Goal: Ask a question

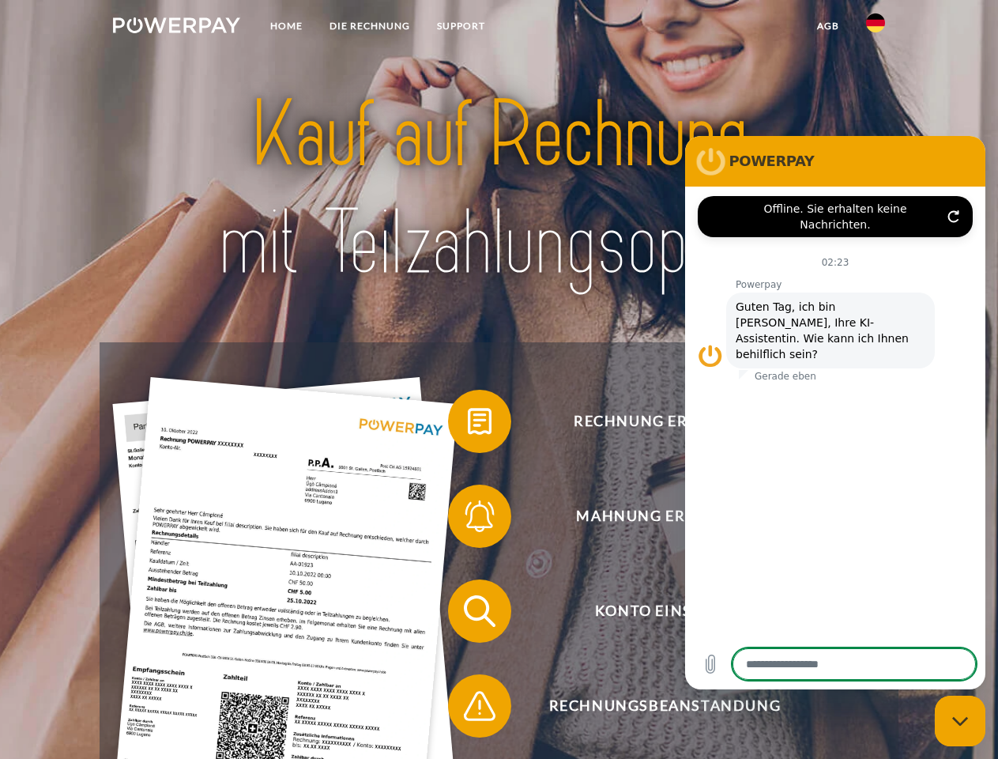
click at [176, 28] on img at bounding box center [176, 25] width 127 height 16
click at [876, 28] on img at bounding box center [875, 22] width 19 height 19
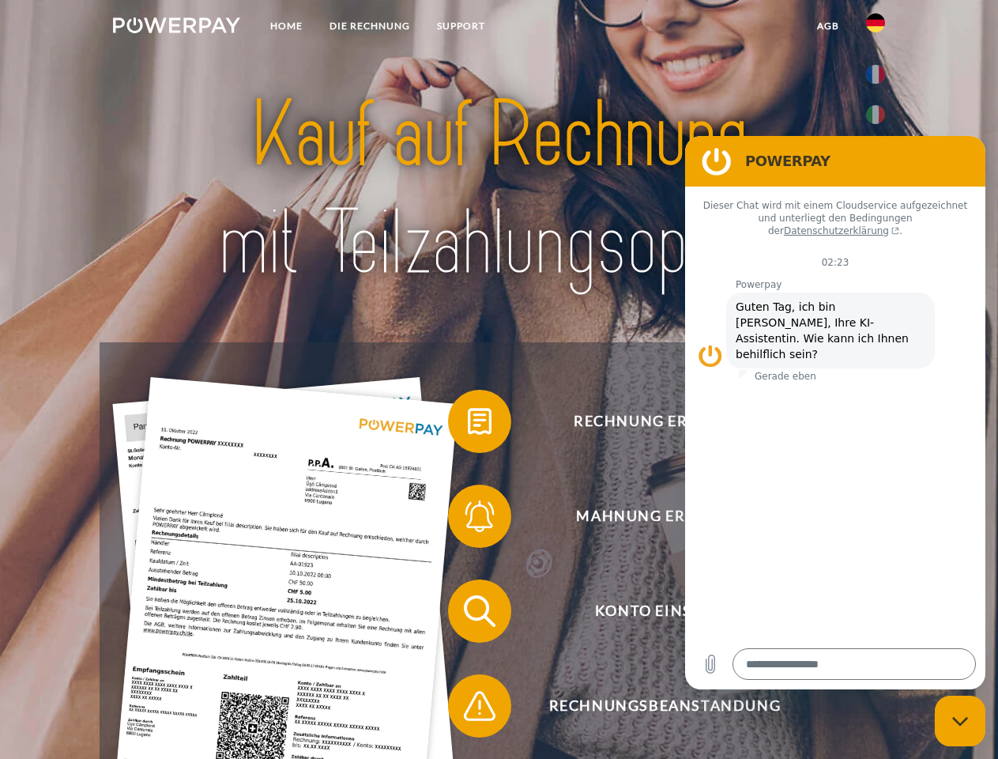
click at [828, 26] on link "agb" at bounding box center [828, 26] width 49 height 28
click at [468, 425] on span at bounding box center [456, 421] width 79 height 79
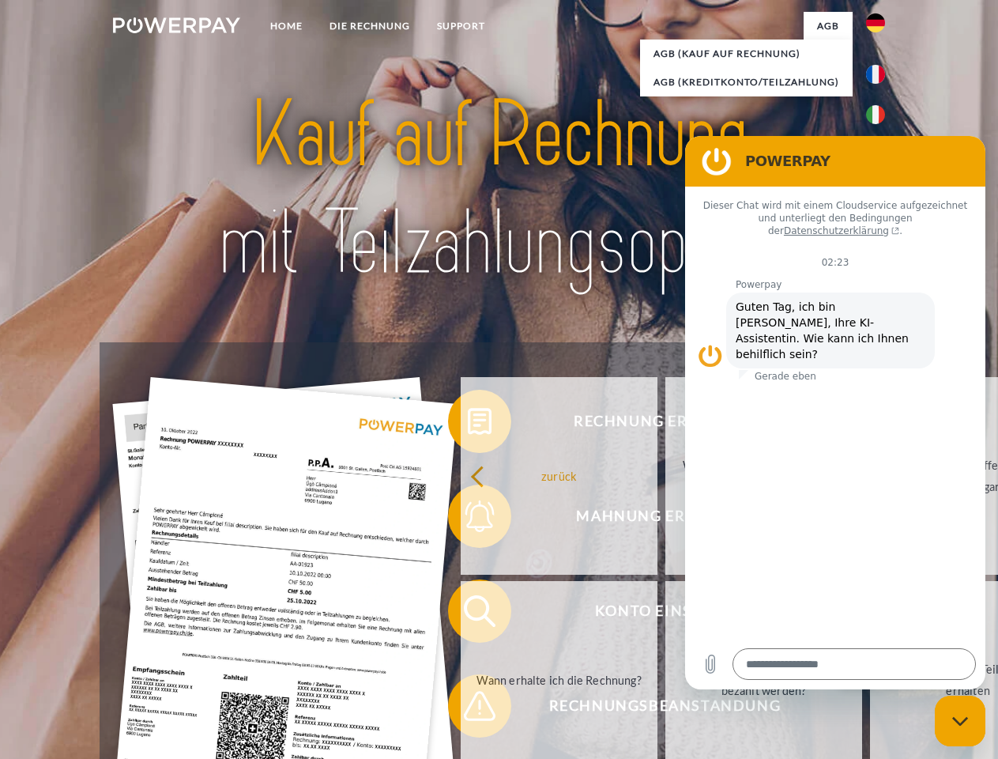
click at [468, 519] on div "Rechnung erhalten? Mahnung erhalten? Konto einsehen" at bounding box center [499, 658] width 798 height 632
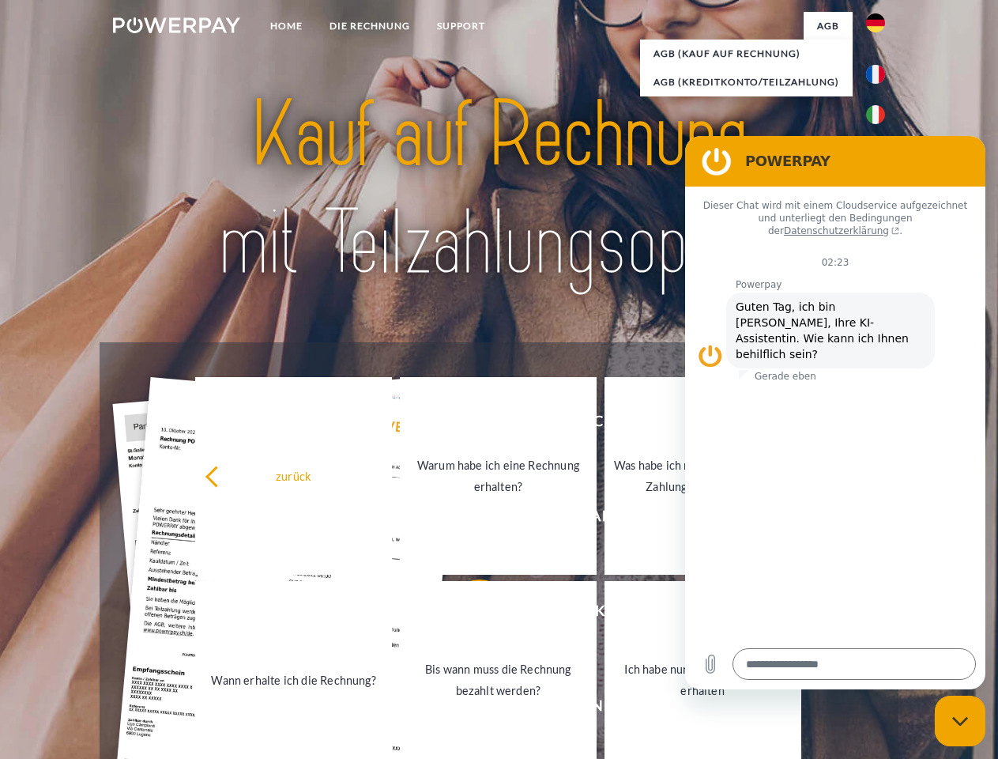
click at [468, 614] on link "Bis wann muss die Rechnung bezahlt werden?" at bounding box center [498, 680] width 197 height 198
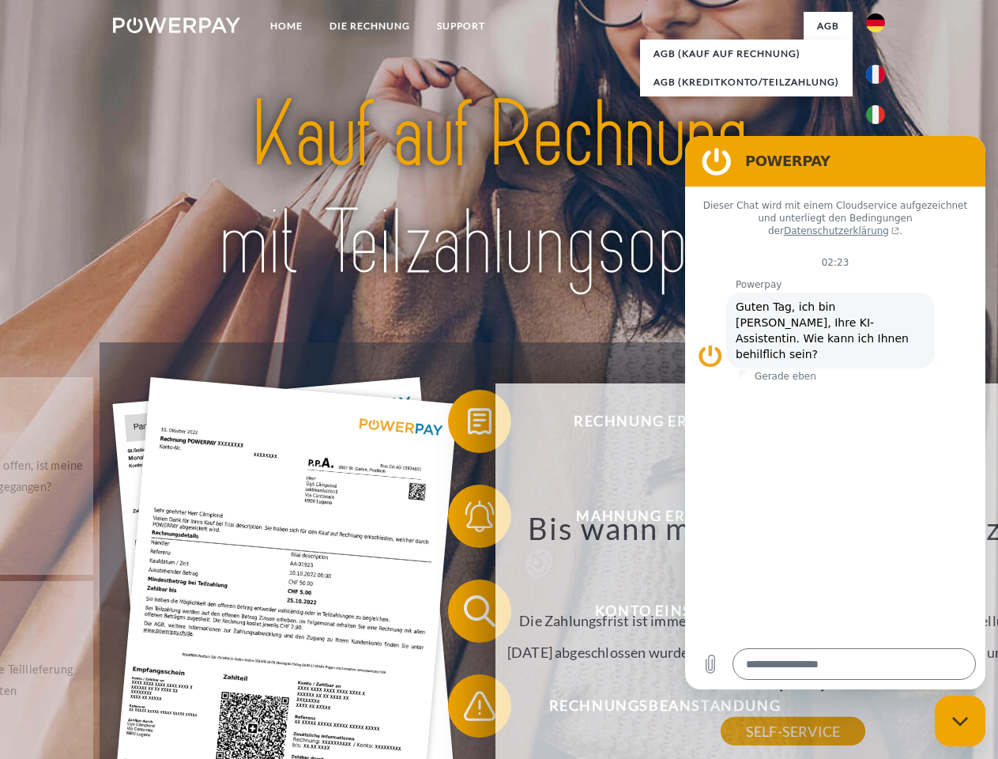
click at [474, 709] on div "zurück Warum habe ich eine Rechnung erhalten? POWERPAY ist der Rechnungsherstel…" at bounding box center [793, 600] width 639 height 453
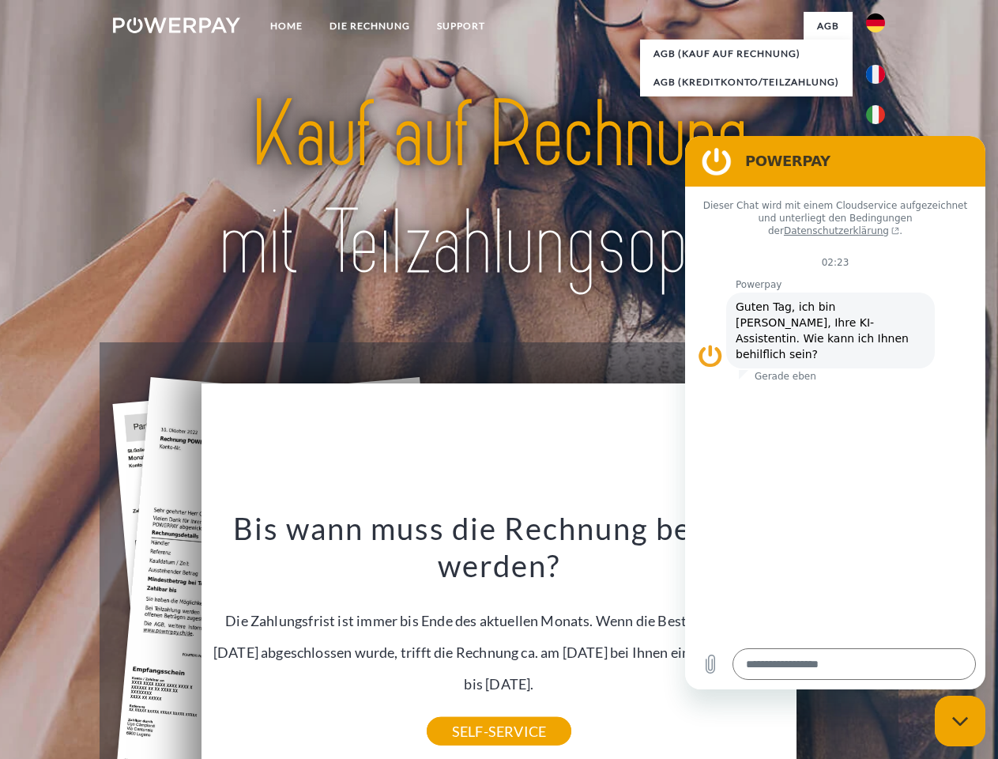
click at [961, 721] on icon "Messaging-Fenster schließen" at bounding box center [961, 721] width 17 height 10
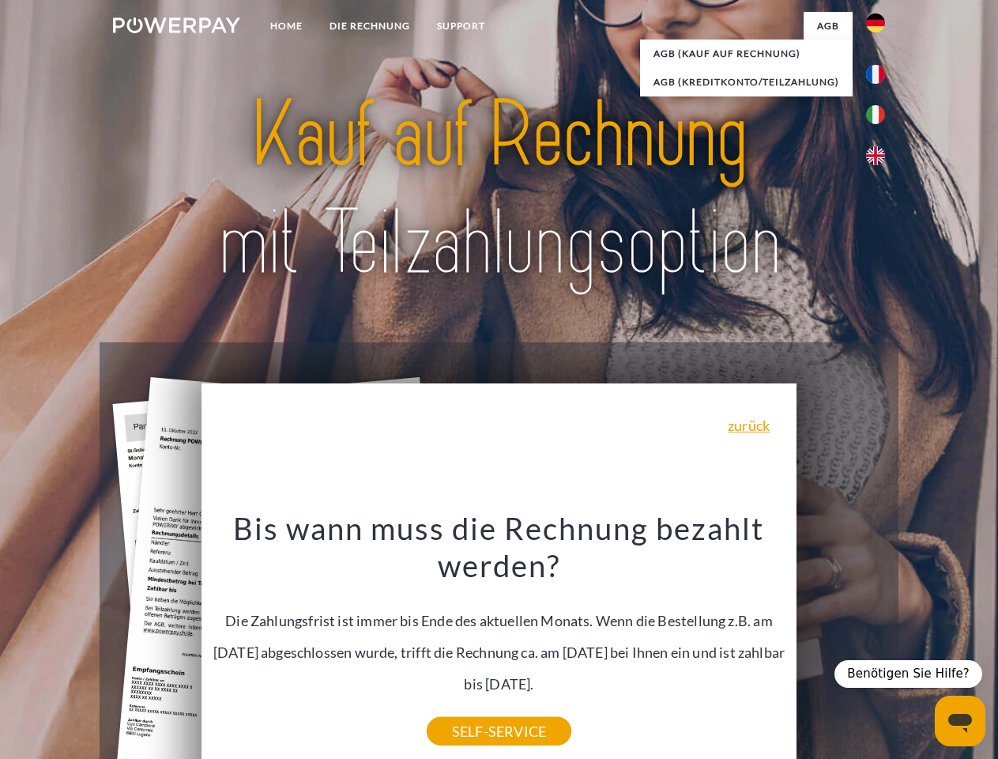
type textarea "*"
